Goal: Task Accomplishment & Management: Manage account settings

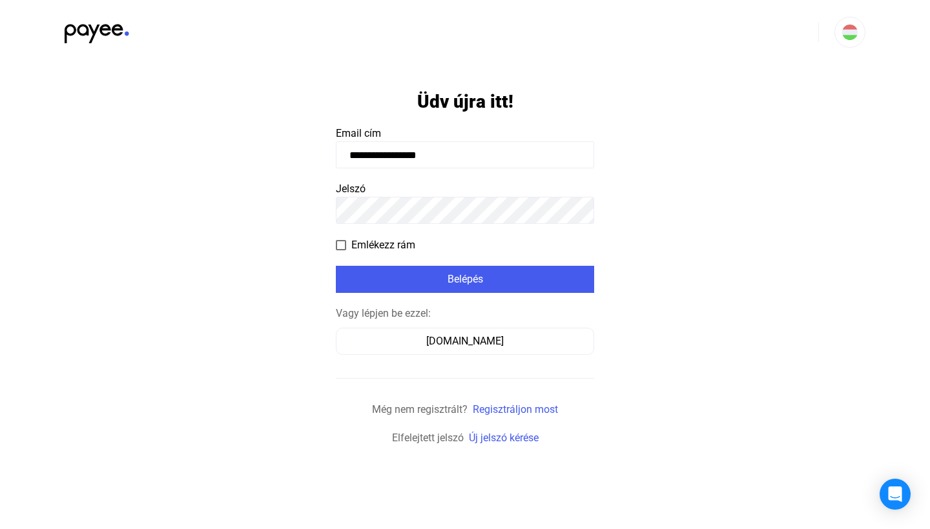
type input "**********"
click at [343, 246] on span at bounding box center [341, 245] width 10 height 10
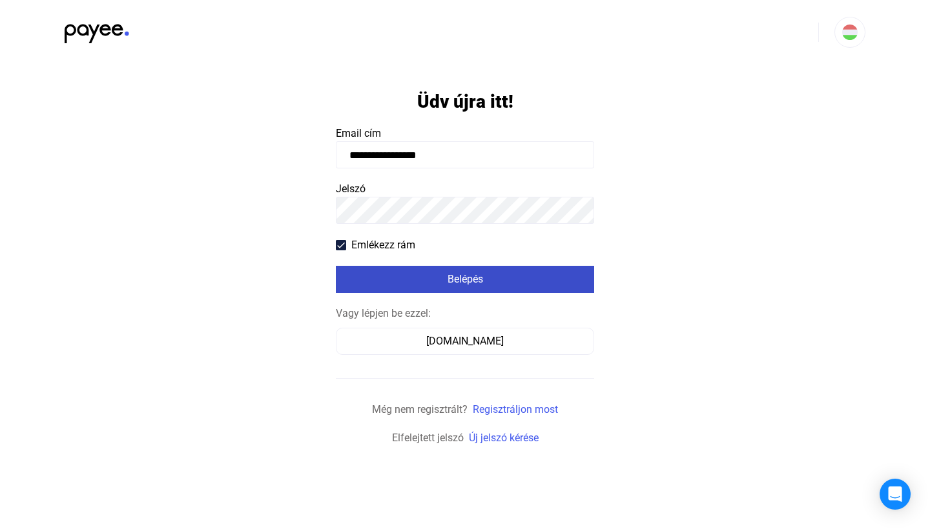
click at [456, 278] on div "Belépés" at bounding box center [465, 279] width 250 height 15
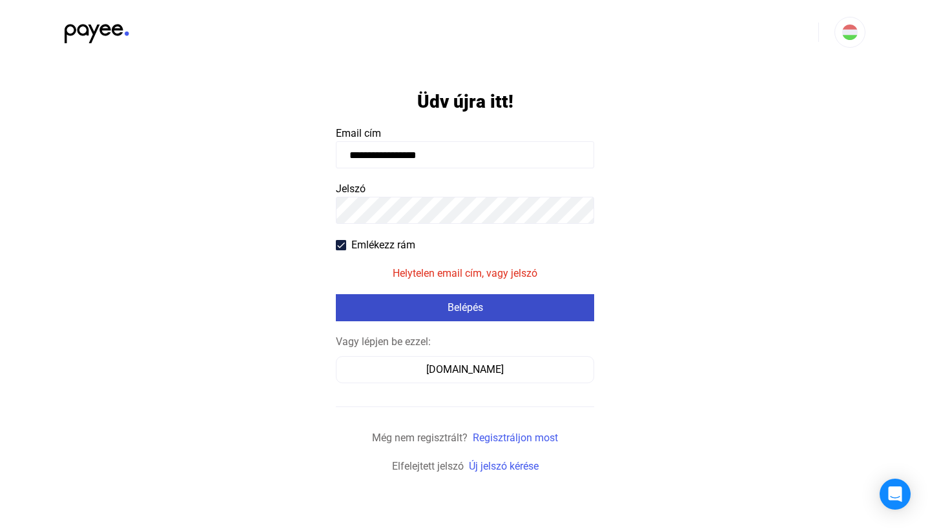
click at [456, 278] on mat-error "Helytelen email cím, vagy jelszó" at bounding box center [464, 273] width 145 height 15
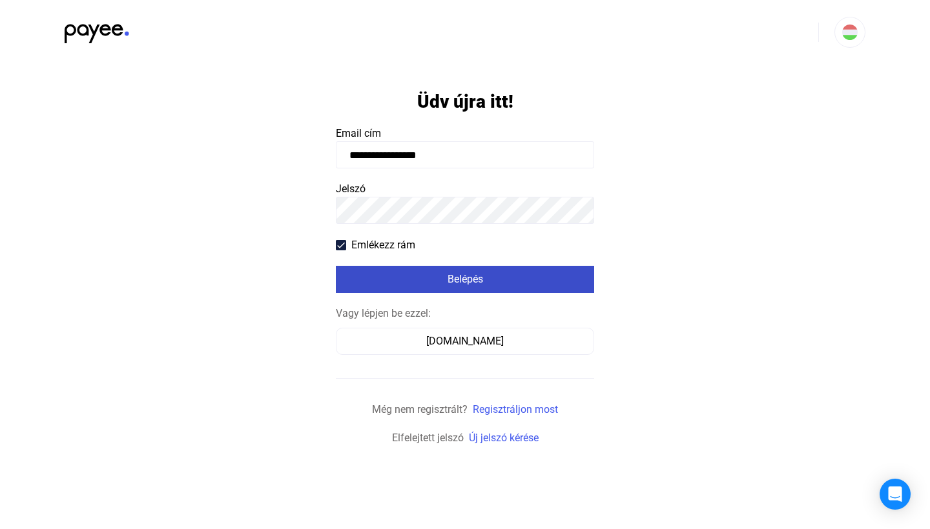
click at [465, 279] on button "Belépés" at bounding box center [465, 279] width 258 height 27
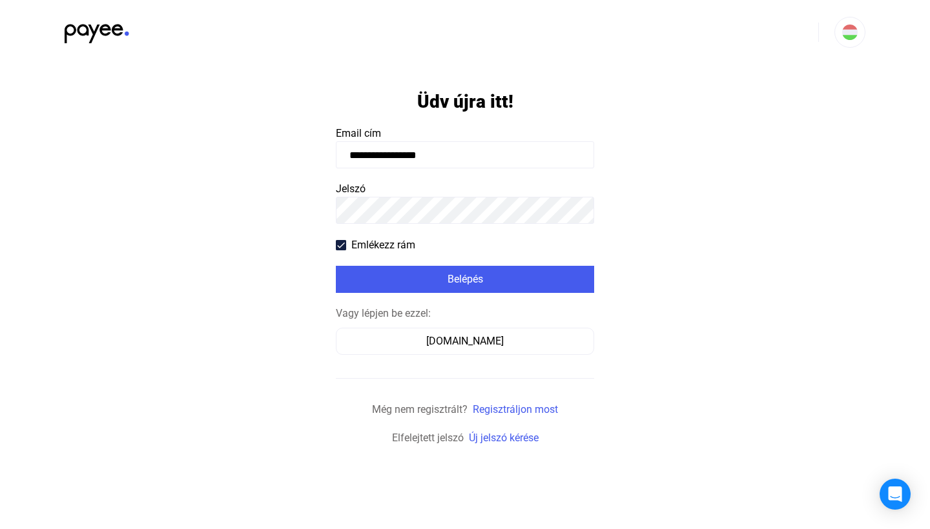
click at [465, 279] on button "Belépés" at bounding box center [465, 279] width 258 height 27
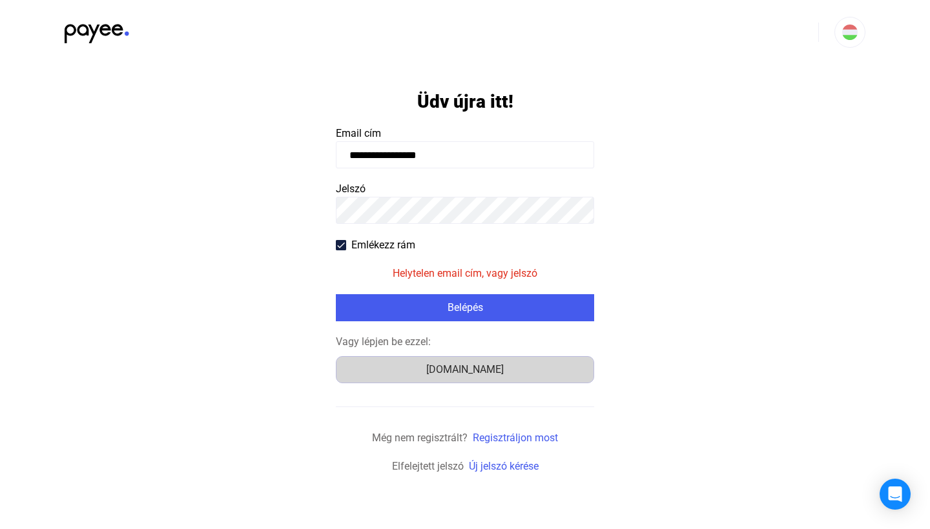
click at [462, 370] on div "[DOMAIN_NAME]" at bounding box center [464, 369] width 249 height 15
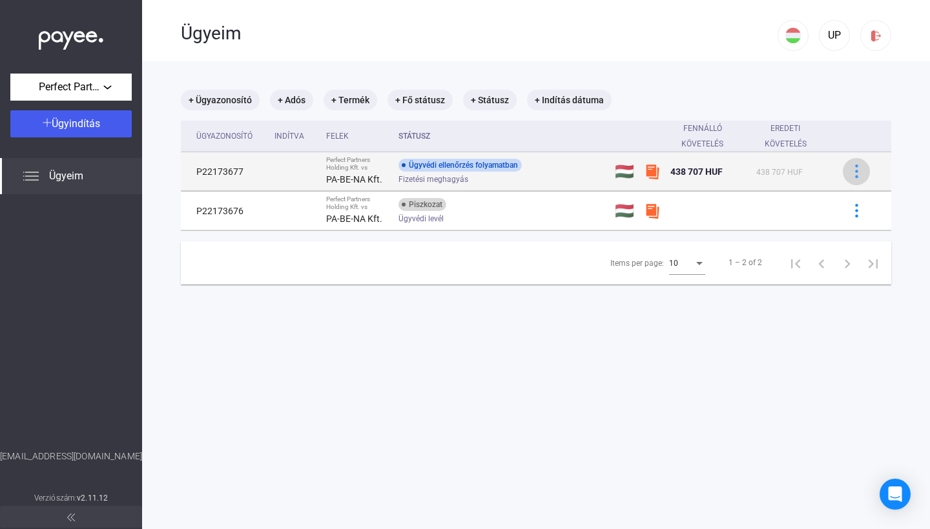
click at [860, 172] on img at bounding box center [856, 172] width 14 height 14
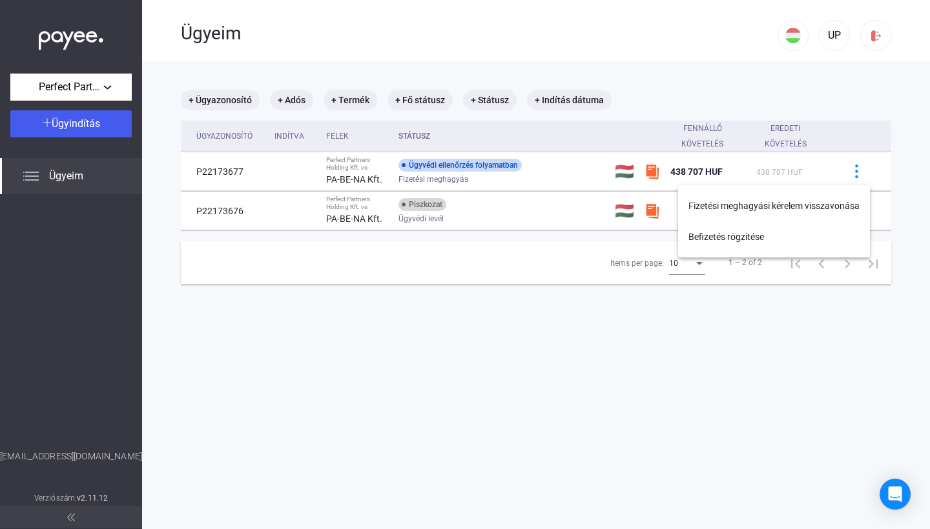
click at [738, 323] on div at bounding box center [465, 264] width 930 height 529
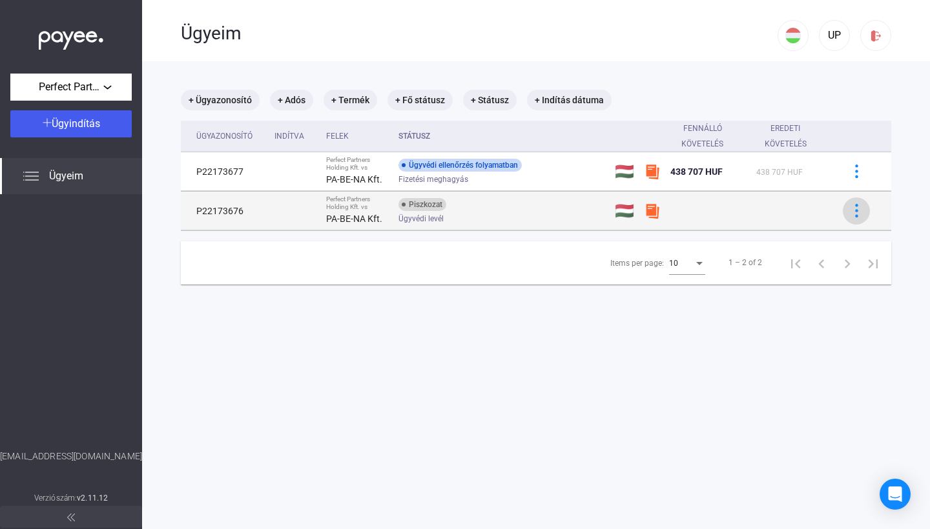
click at [859, 210] on img at bounding box center [856, 211] width 14 height 14
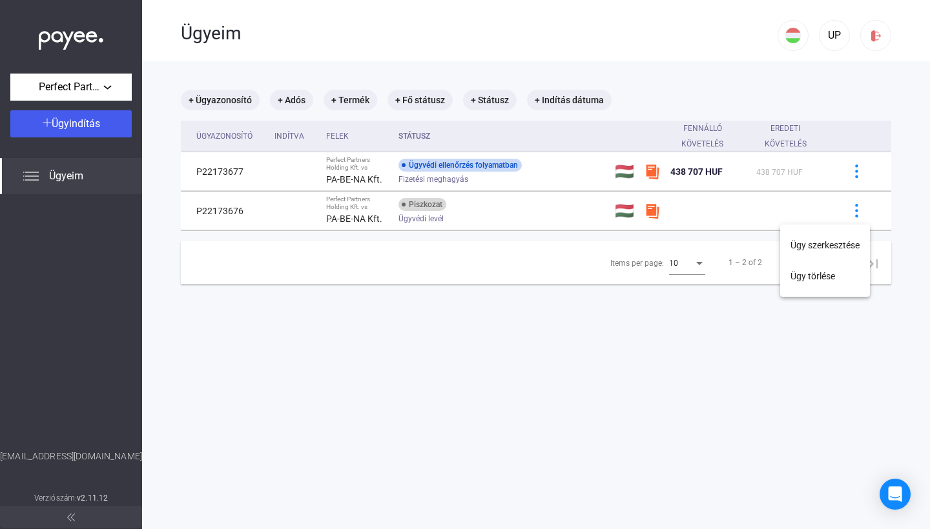
click at [716, 380] on div at bounding box center [465, 264] width 930 height 529
click at [108, 83] on div "Perfect Partners Holding Kft." at bounding box center [71, 87] width 114 height 16
click at [99, 119] on span "Perfect Partners Holding Kft." at bounding box center [79, 115] width 116 height 15
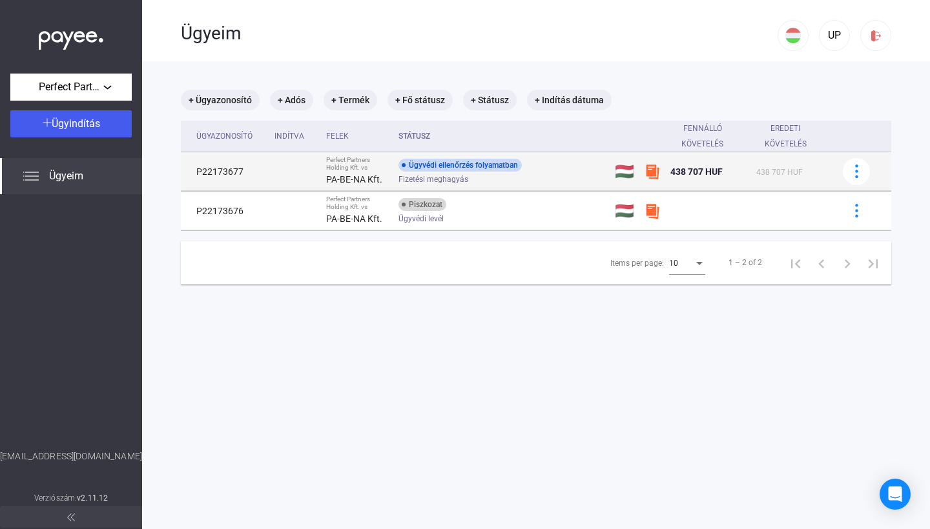
click at [456, 170] on div "Ügyvédi ellenőrzés folyamatban" at bounding box center [459, 165] width 123 height 13
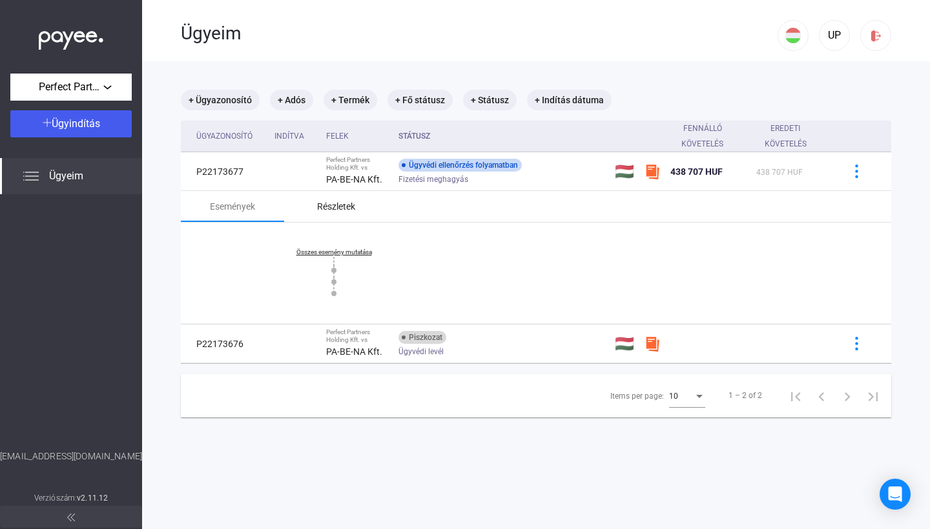
click at [348, 207] on div "Részletek" at bounding box center [336, 206] width 38 height 15
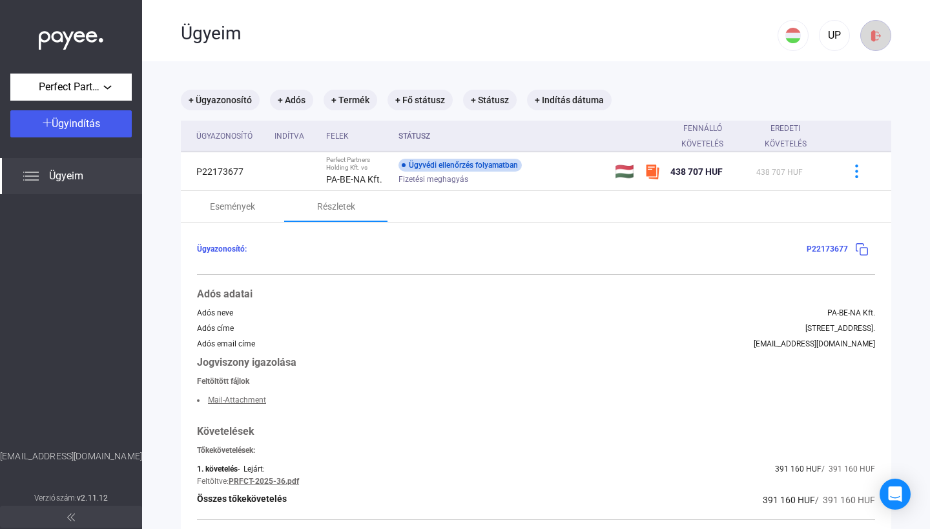
click at [879, 37] on img at bounding box center [876, 36] width 14 height 14
